Goal: Check status: Check status

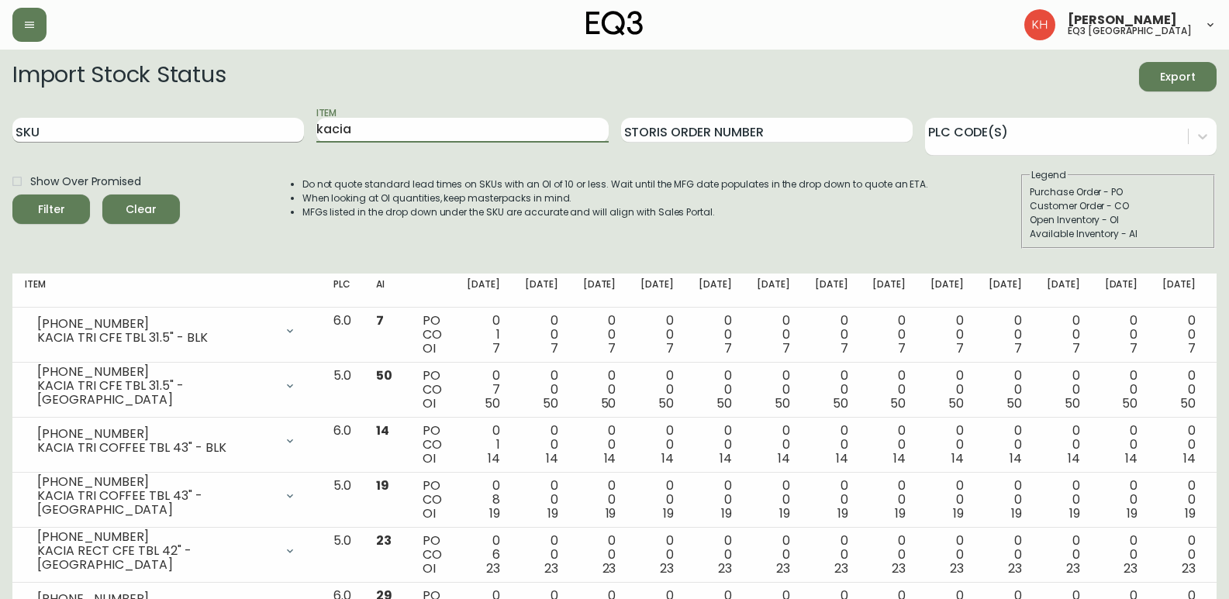
click at [261, 126] on div "SKU Item kacia Storis Order Number PLC Code(s)" at bounding box center [614, 130] width 1204 height 50
click at [12, 195] on button "Filter" at bounding box center [51, 209] width 78 height 29
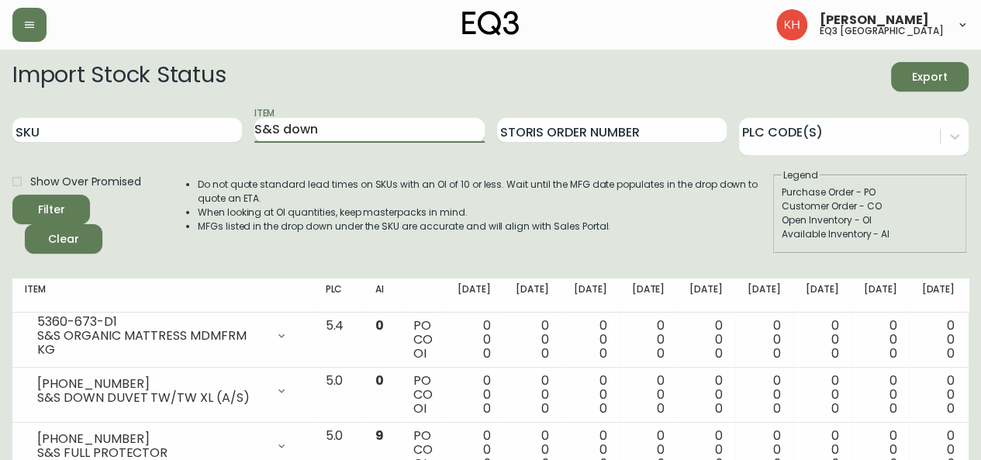
click at [12, 195] on button "Filter" at bounding box center [51, 209] width 78 height 29
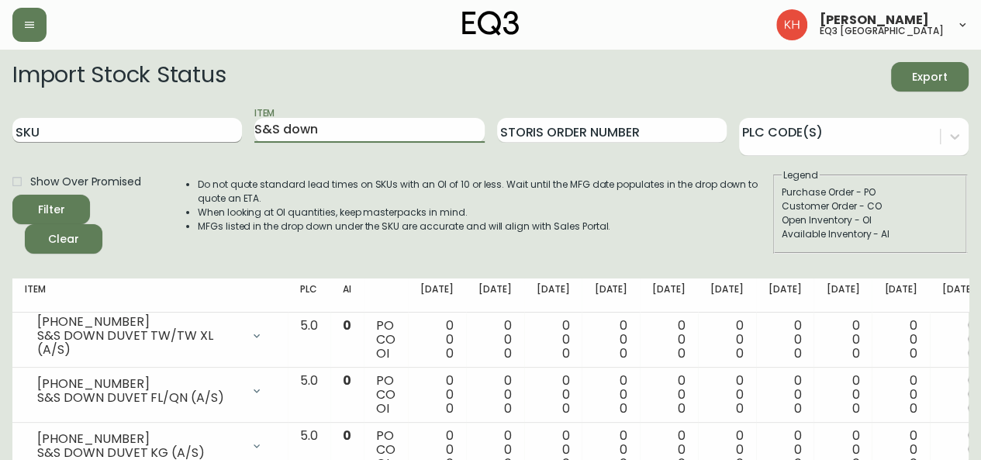
drag, startPoint x: 323, startPoint y: 132, endPoint x: 193, endPoint y: 118, distance: 131.0
click at [194, 118] on div "SKU Item S&S down Storis Order Number PLC Code(s)" at bounding box center [490, 130] width 956 height 50
click at [12, 195] on button "Filter" at bounding box center [51, 209] width 78 height 29
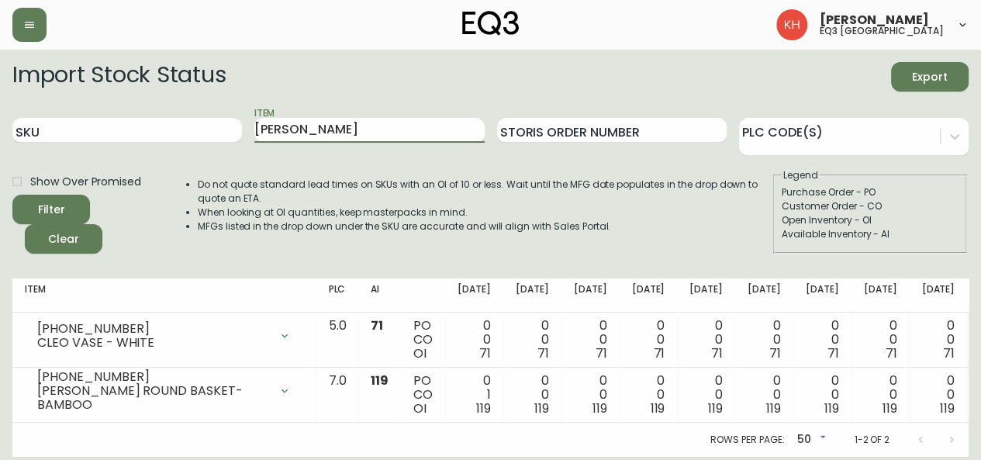
click at [12, 195] on button "Filter" at bounding box center [51, 209] width 78 height 29
drag, startPoint x: 309, startPoint y: 128, endPoint x: 178, endPoint y: 126, distance: 130.3
click at [178, 126] on div "SKU Item [PERSON_NAME] Order Number PLC Code(s)" at bounding box center [490, 130] width 956 height 50
click at [12, 195] on button "Filter" at bounding box center [51, 209] width 78 height 29
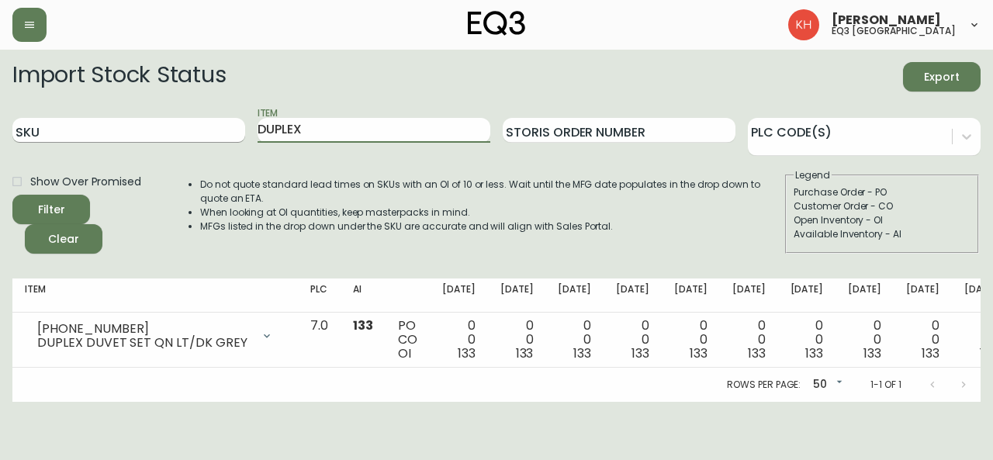
drag, startPoint x: 310, startPoint y: 128, endPoint x: 184, endPoint y: 136, distance: 126.6
click at [185, 136] on div "SKU Item DUPLEX Storis Order Number PLC Code(s)" at bounding box center [496, 130] width 968 height 50
click at [12, 195] on button "Filter" at bounding box center [51, 209] width 78 height 29
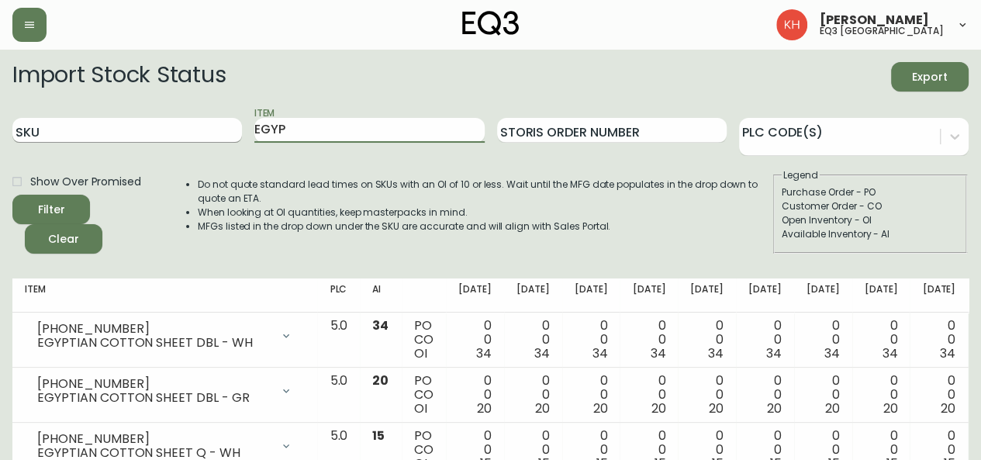
drag, startPoint x: 317, startPoint y: 136, endPoint x: 197, endPoint y: 132, distance: 120.3
click at [198, 132] on div "SKU Item EGYP Storis Order Number PLC Code(s)" at bounding box center [490, 130] width 956 height 50
type input "ORGANIC"
click at [12, 195] on button "Filter" at bounding box center [51, 209] width 78 height 29
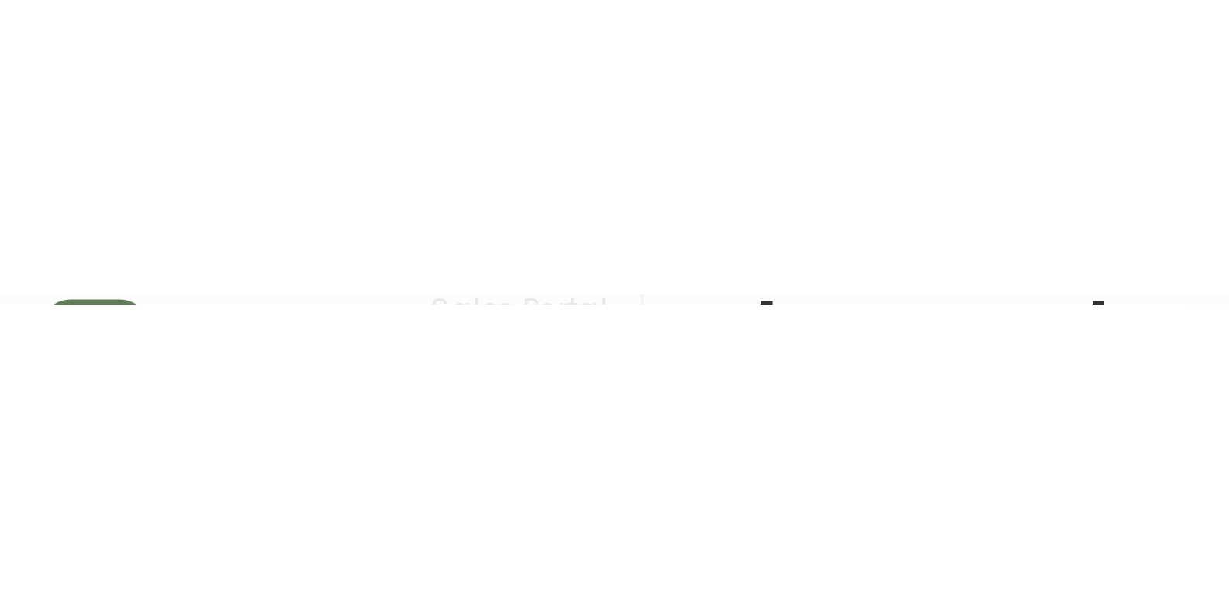
scroll to position [128, 0]
